Goal: Use online tool/utility: Utilize a website feature to perform a specific function

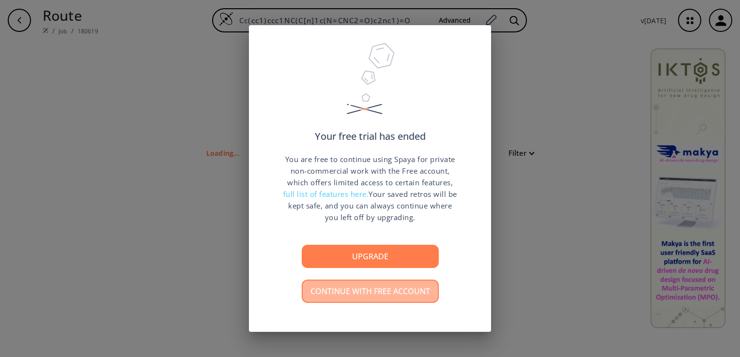
click at [383, 296] on button "Continue with free account" at bounding box center [370, 291] width 137 height 23
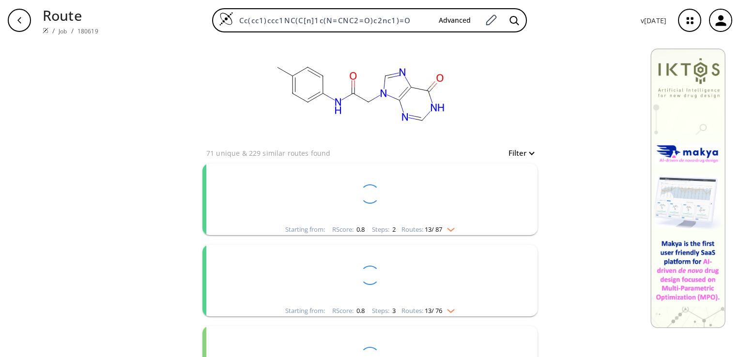
drag, startPoint x: 240, startPoint y: 20, endPoint x: 544, endPoint y: 42, distance: 304.5
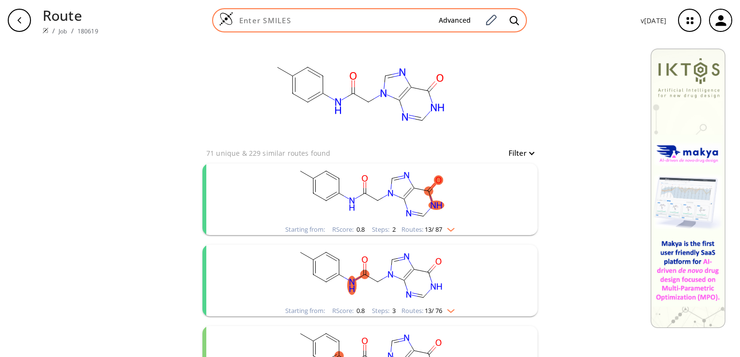
drag, startPoint x: 256, startPoint y: 15, endPoint x: 252, endPoint y: 18, distance: 5.5
click at [252, 18] on input at bounding box center [332, 20] width 198 height 10
paste input "O=C1N(C2OC(CO)C(O)C2)C=CC(NO)N1"
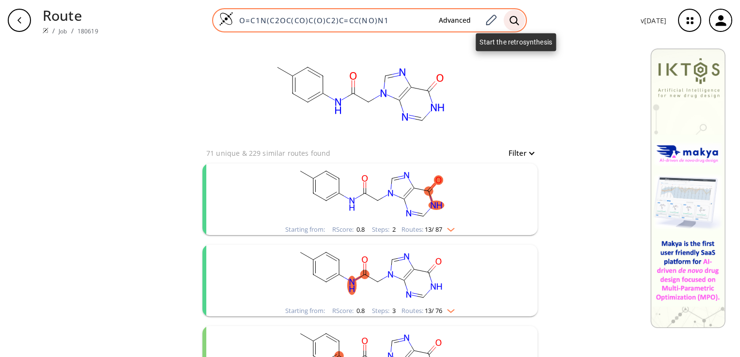
type input "O=C1N(C2OC(CO)C(O)C2)C=CC(NO)N1"
click at [517, 19] on icon at bounding box center [515, 20] width 10 height 10
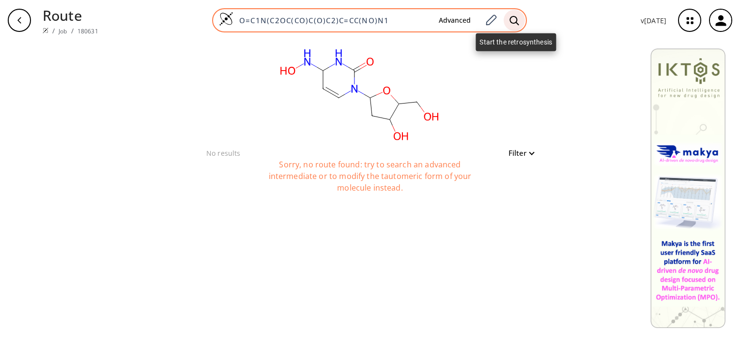
click at [512, 22] on icon at bounding box center [514, 19] width 9 height 9
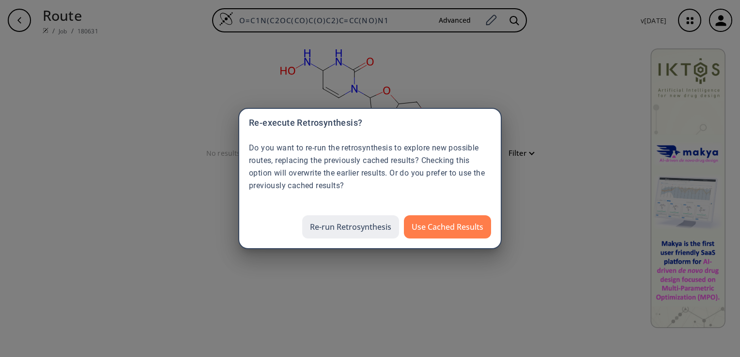
click at [370, 229] on button "Re-run Retrosynthesis" at bounding box center [350, 227] width 97 height 23
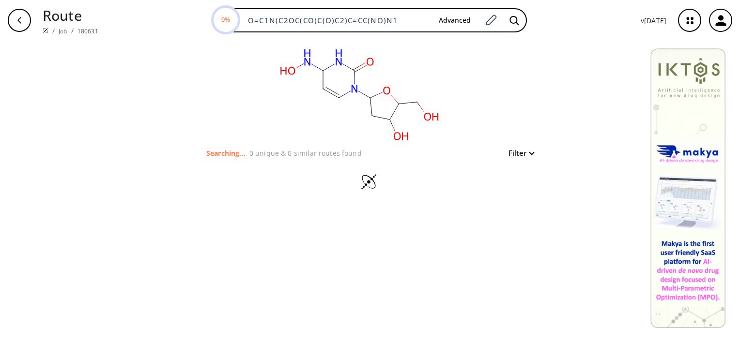
drag, startPoint x: 249, startPoint y: 16, endPoint x: 571, endPoint y: 38, distance: 322.3
click at [571, 38] on div "Route / Job / 180631 0% O=C1N(C2OC(CO)C(O)C2)C=CC(NO)N1 Advanced v [DATE]" at bounding box center [370, 20] width 740 height 41
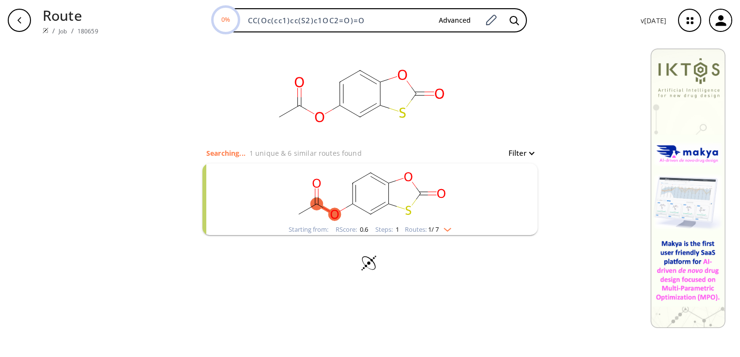
click at [375, 330] on div "clear Searching... 1 unique & 6 similar routes found Filter Starting from: RSco…" at bounding box center [370, 199] width 740 height 317
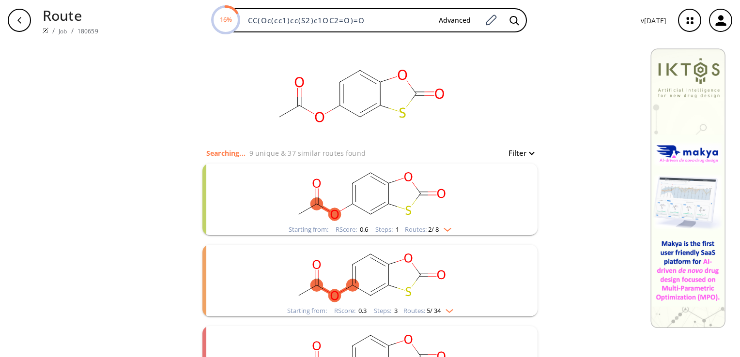
click at [398, 216] on rect "clusters" at bounding box center [370, 194] width 252 height 61
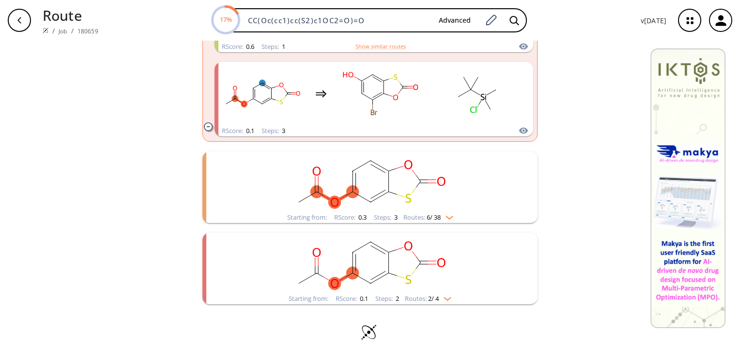
scroll to position [268, 0]
